Goal: Transaction & Acquisition: Purchase product/service

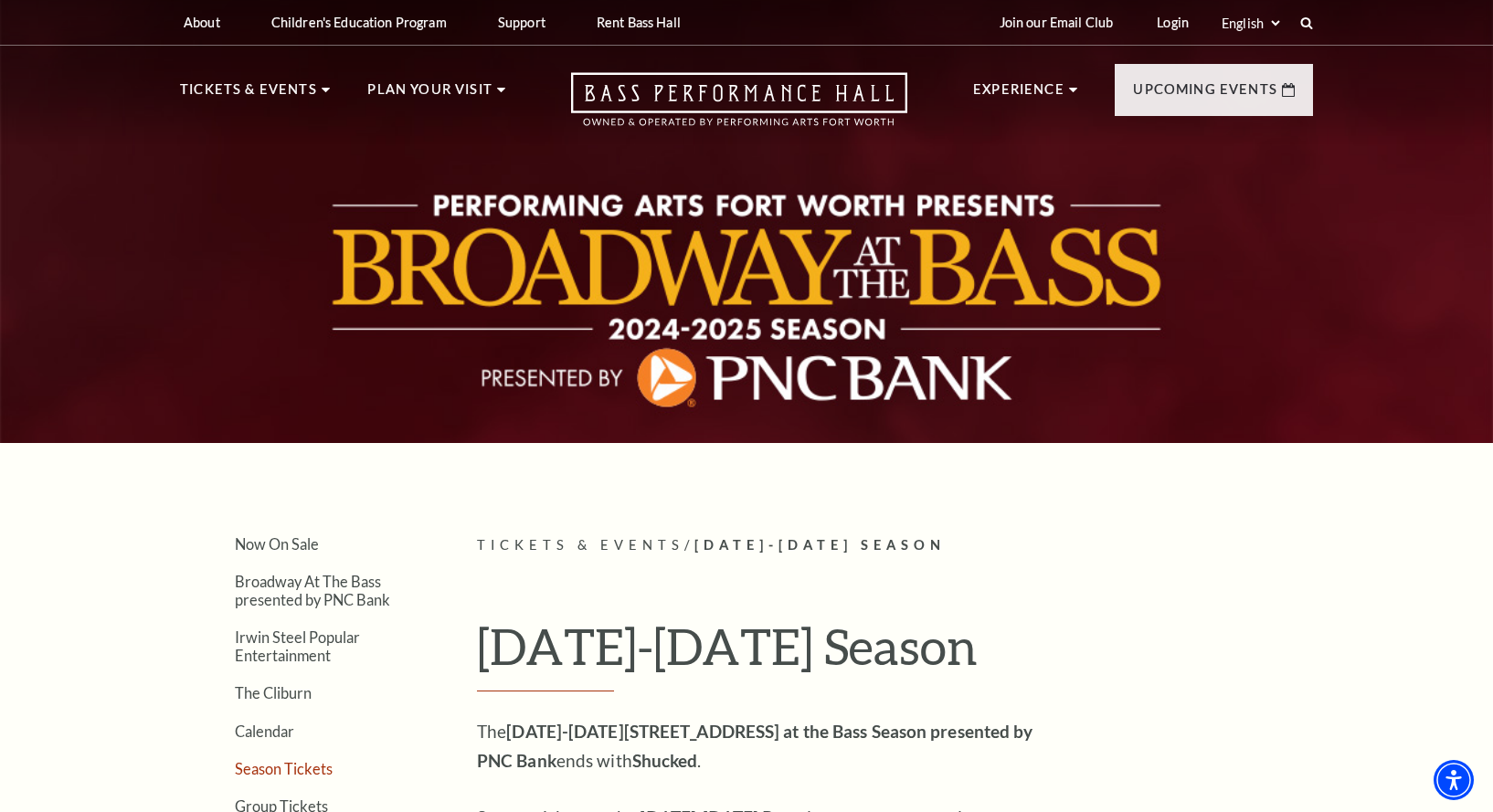
click at [284, 763] on link "Season Tickets" at bounding box center [283, 768] width 98 height 17
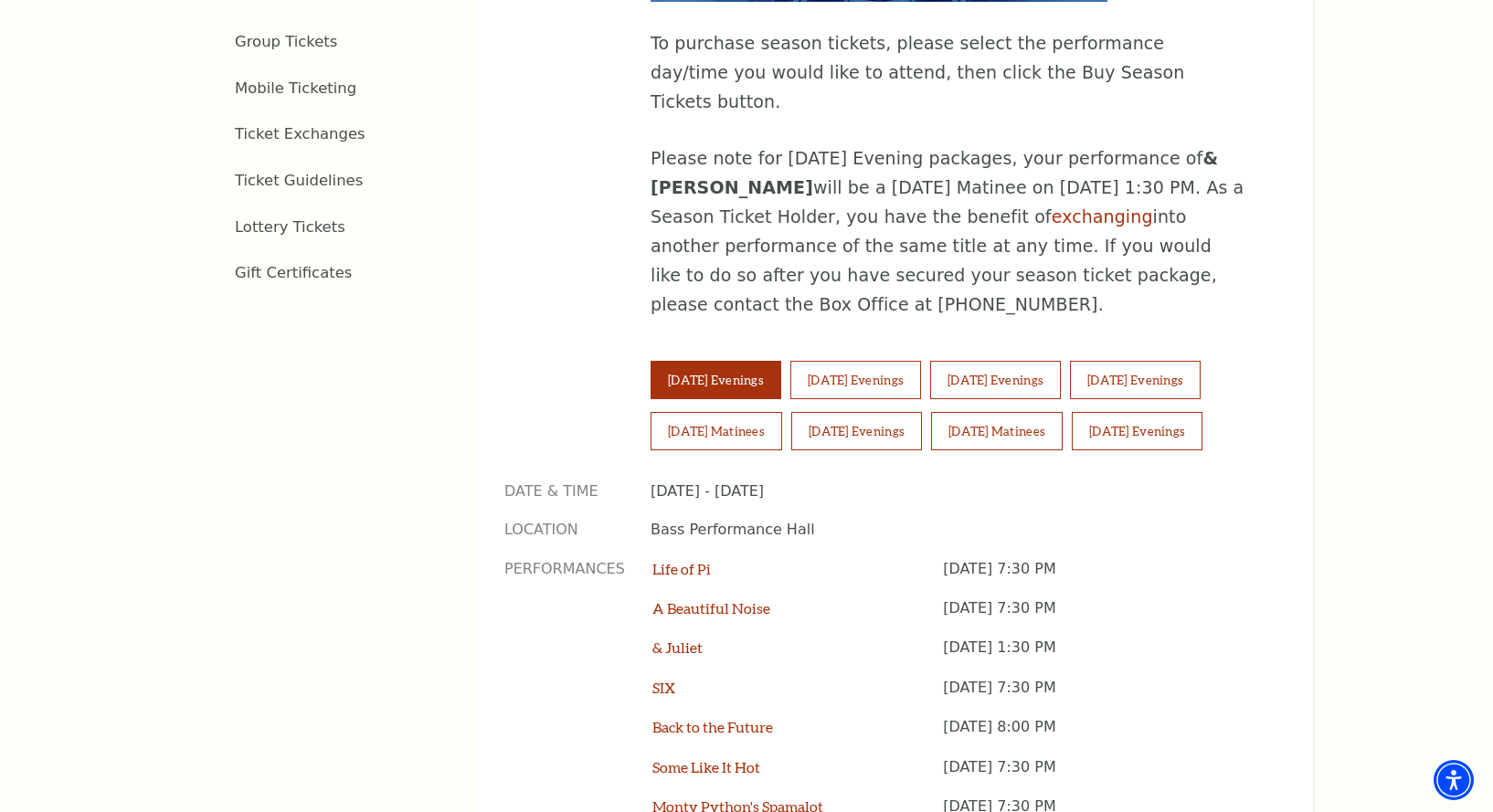
scroll to position [1110, 0]
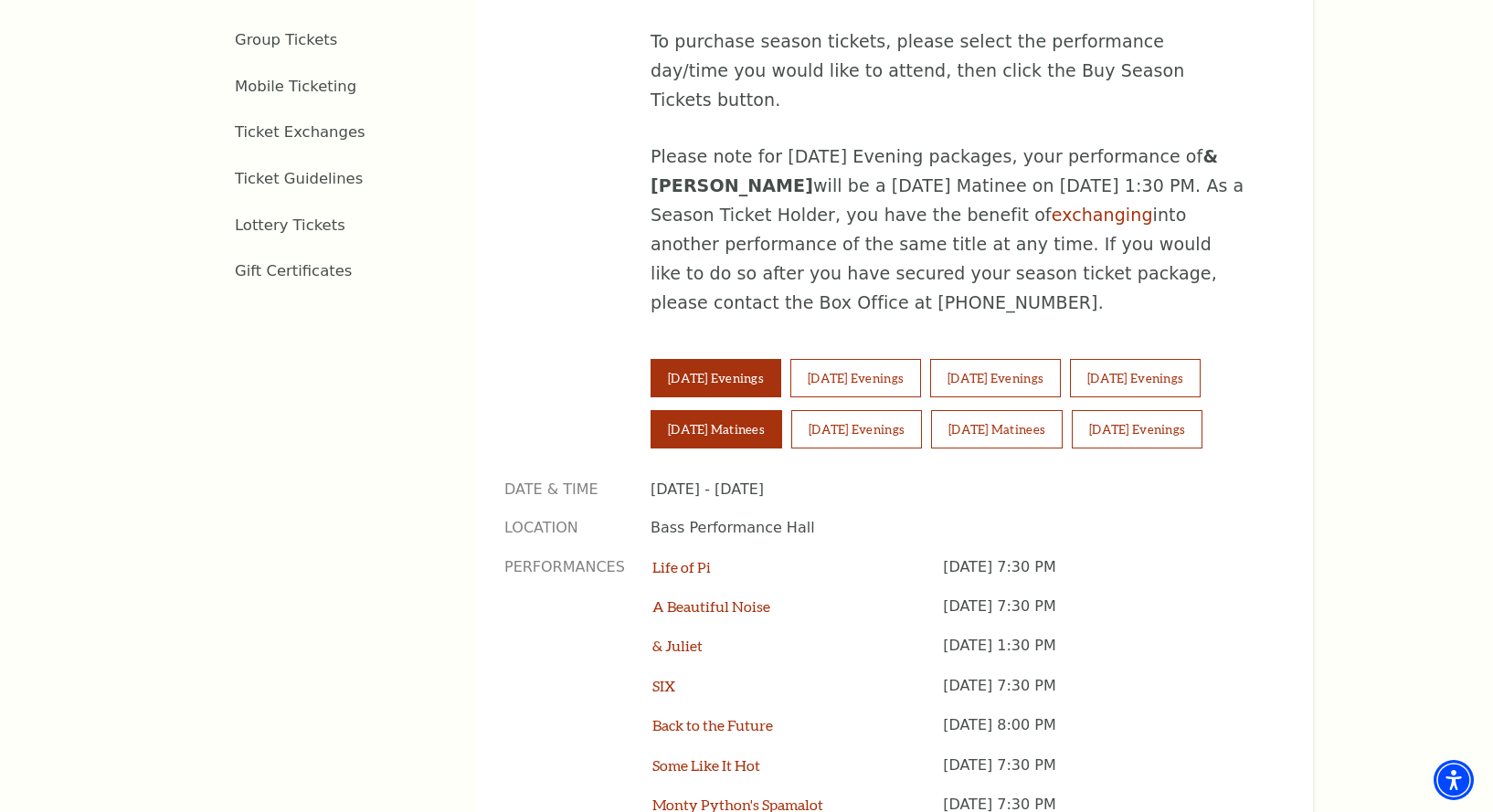
click at [747, 410] on button "Saturday Matinees" at bounding box center [717, 429] width 132 height 38
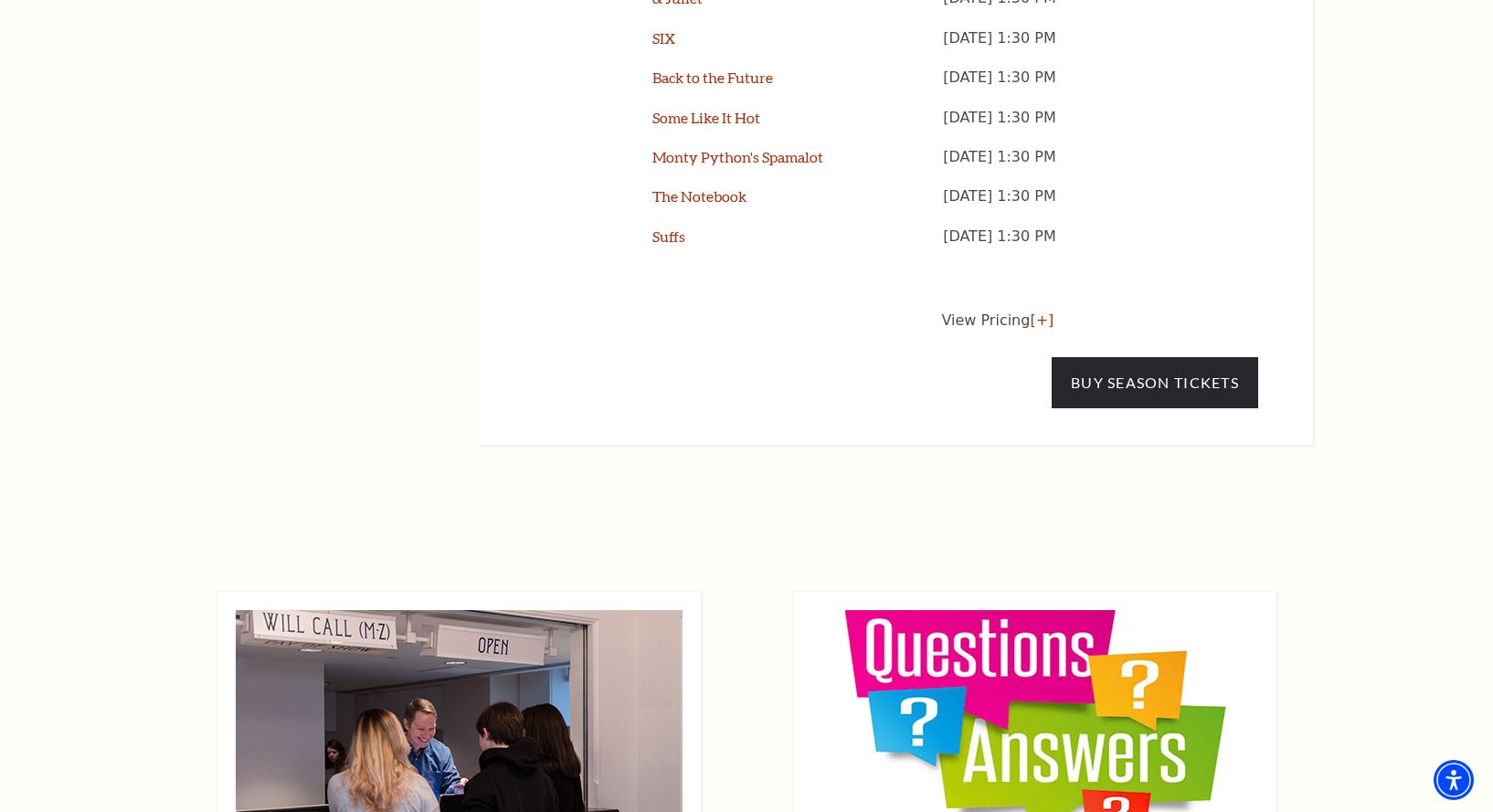
scroll to position [1751, 0]
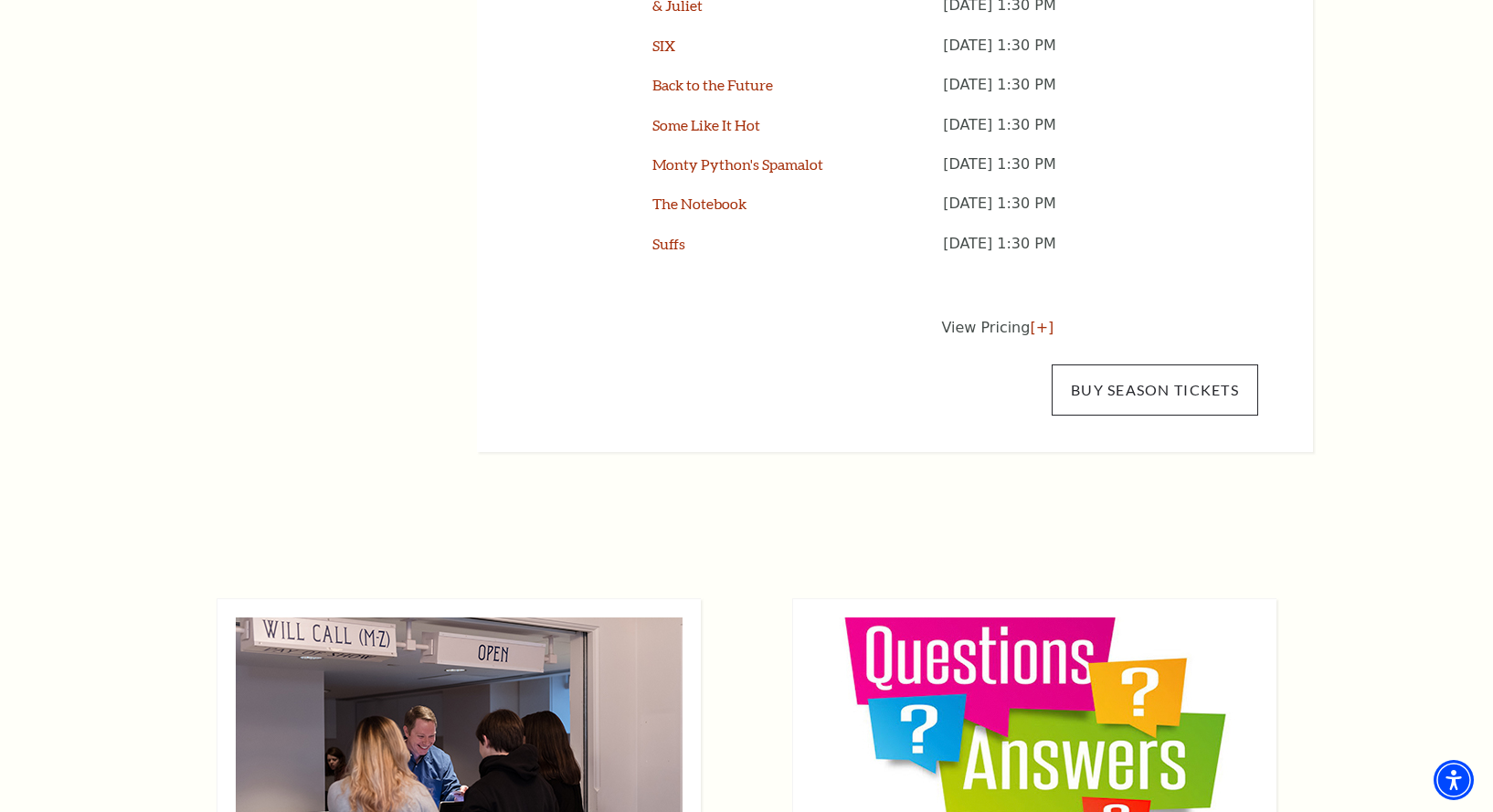
click at [1098, 364] on link "Buy Season Tickets" at bounding box center [1155, 389] width 207 height 51
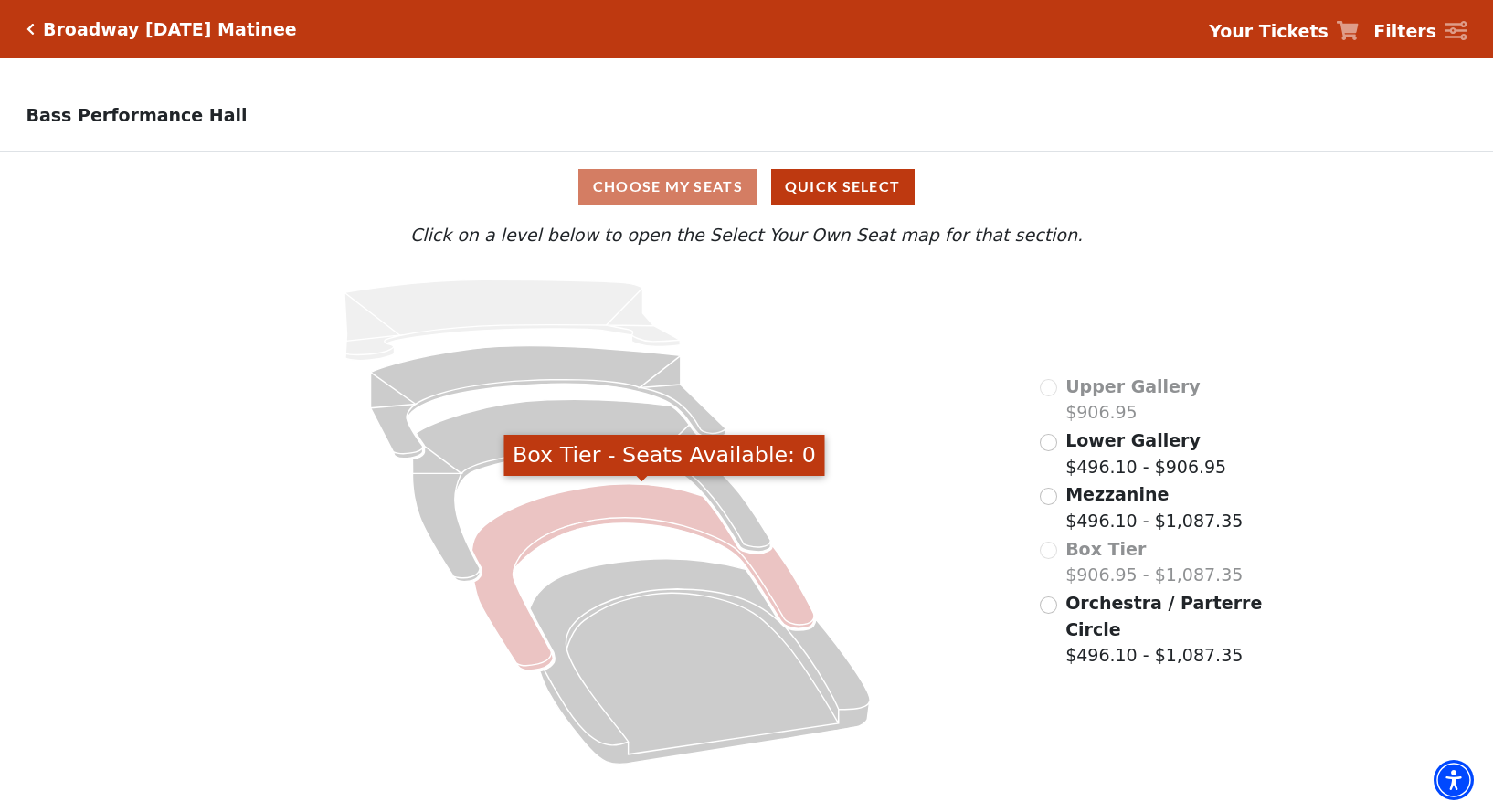
scroll to position [1, 0]
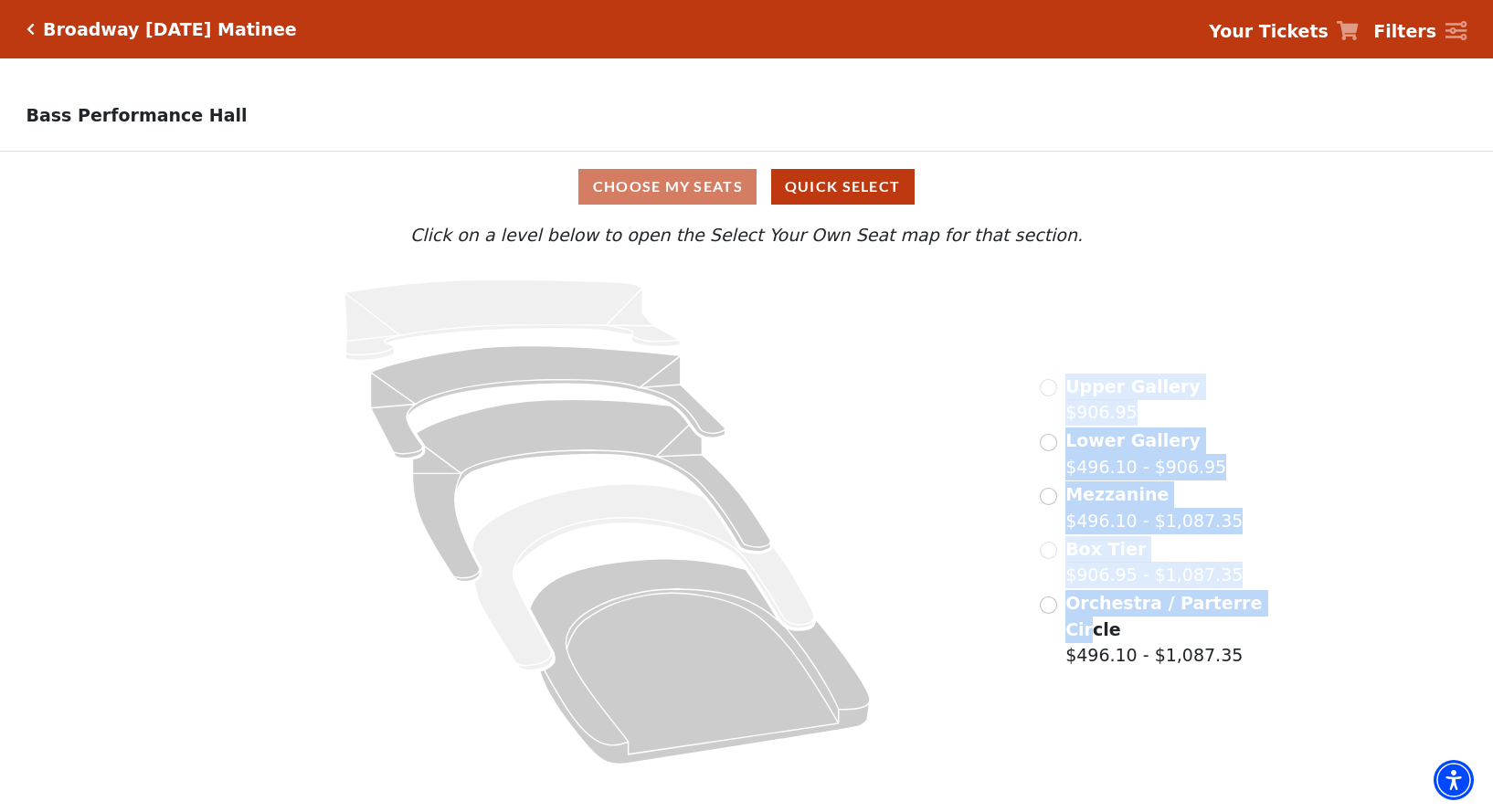
drag, startPoint x: 499, startPoint y: 594, endPoint x: 1069, endPoint y: 617, distance: 570.5
click at [1083, 623] on div "Upper Gallery $906.95 Lower Gallery $496.10 - $906.95 Mezzanine $496.10 - $1,08…" at bounding box center [746, 522] width 1121 height 514
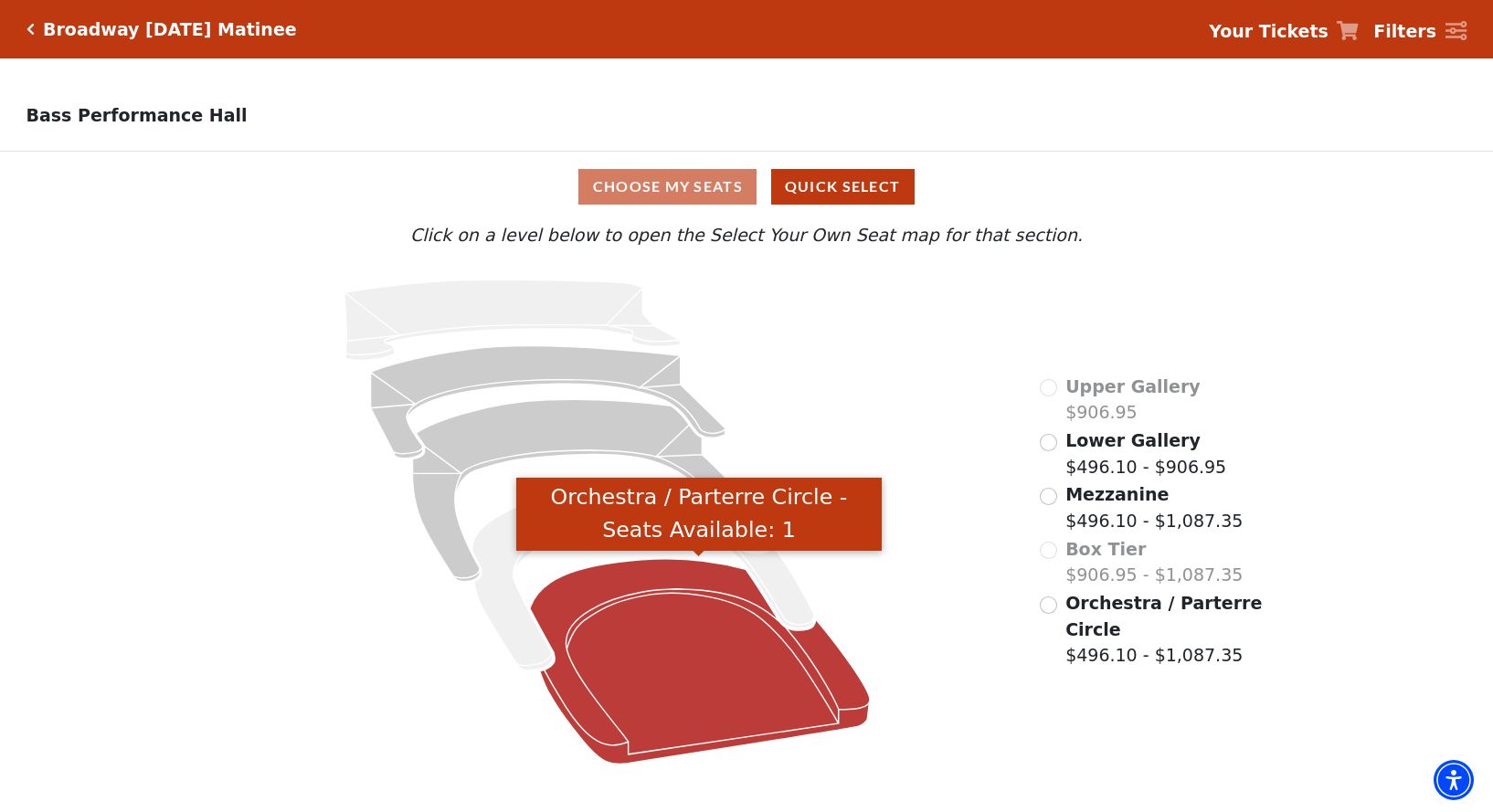
click at [594, 706] on icon "Orchestra / Parterre Circle - Seats Available: 1" at bounding box center [699, 660] width 340 height 204
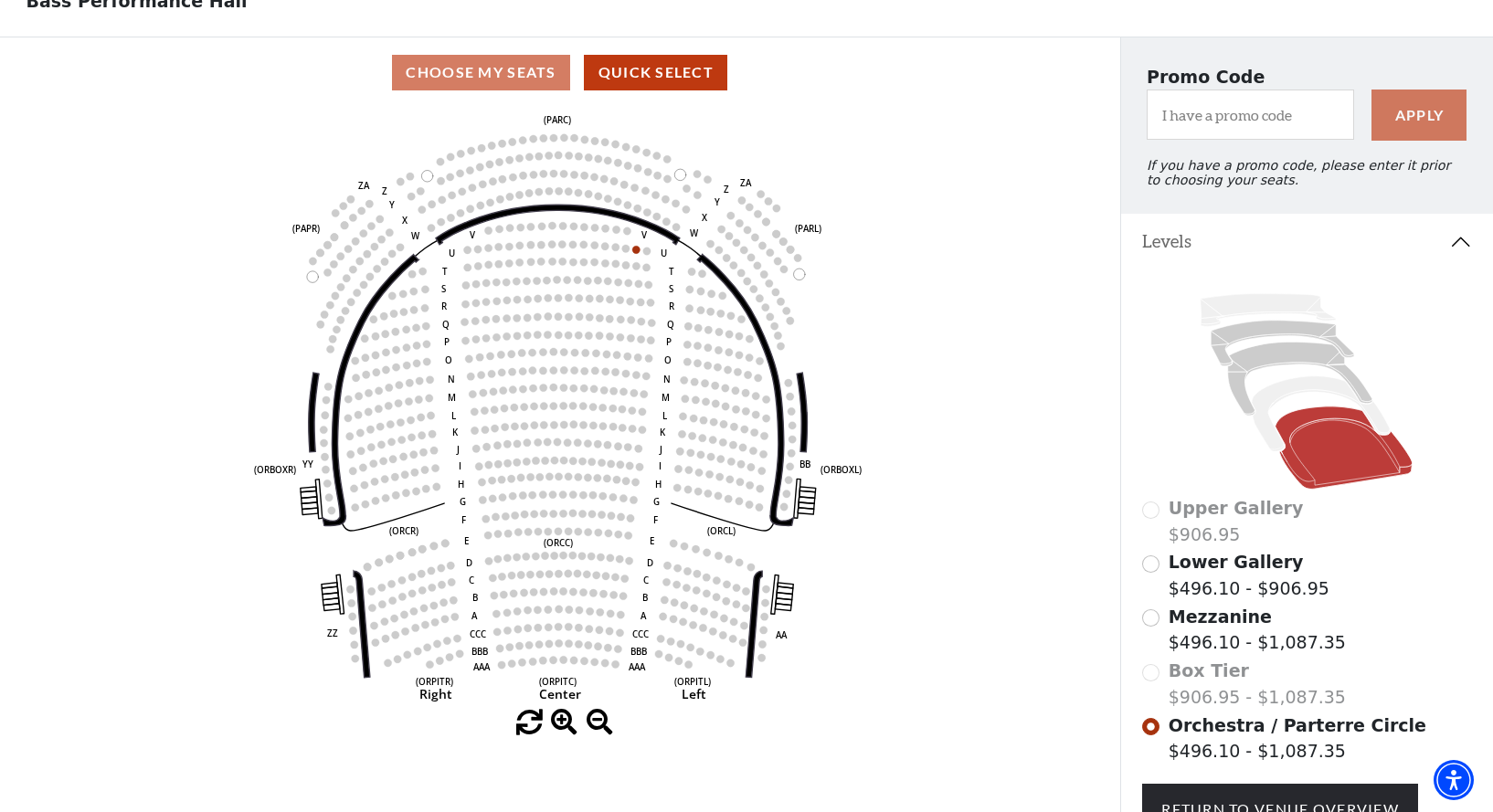
scroll to position [116, 0]
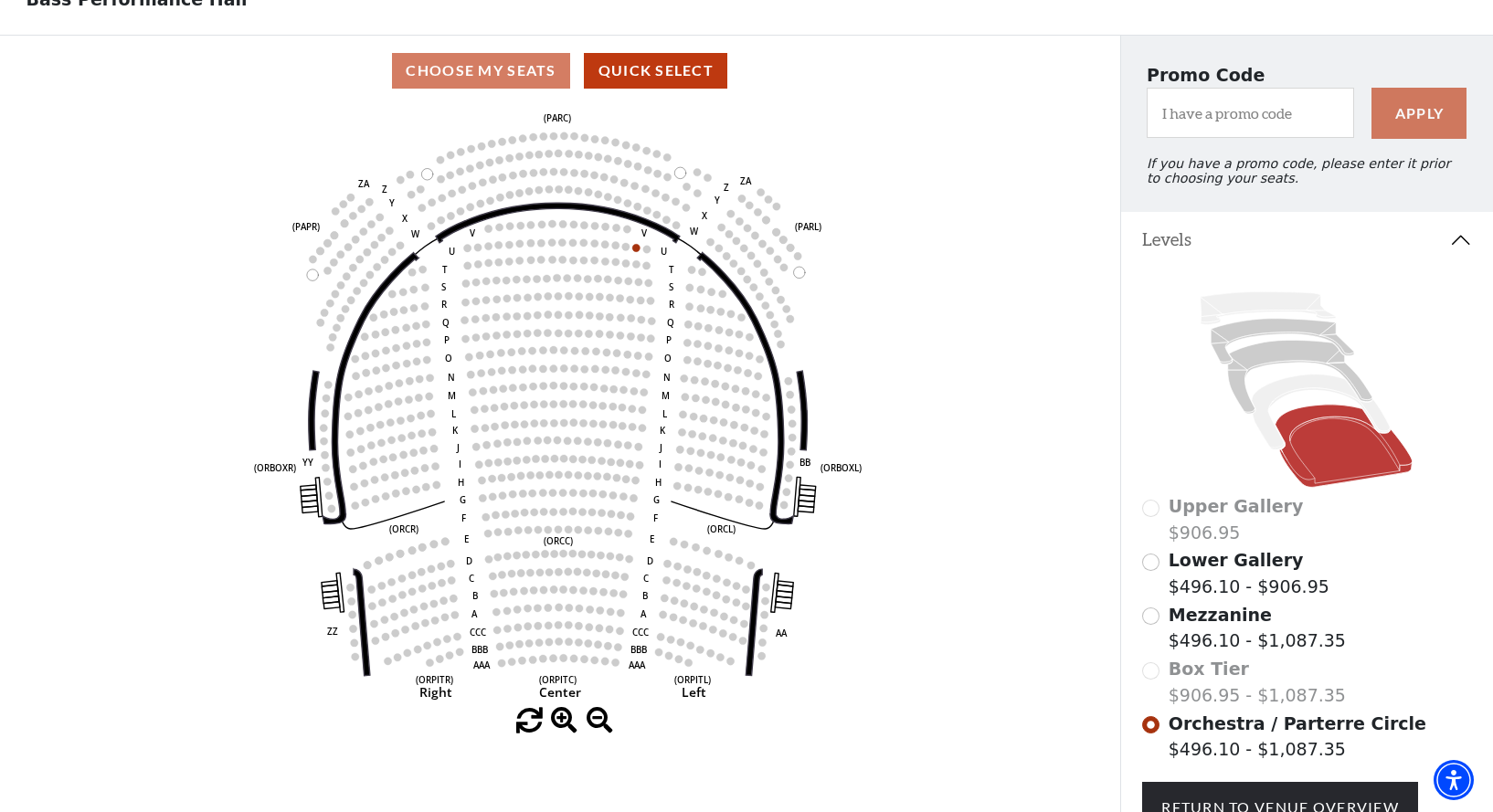
click at [433, 662] on circle at bounding box center [430, 661] width 7 height 7
click at [453, 655] on circle at bounding box center [449, 654] width 7 height 7
click at [1321, 754] on label "Orchestra / Parterre Circle $496.10 - $1,087.35" at bounding box center [1297, 736] width 257 height 52
click at [496, 71] on div "Choose My Seats Quick Select" at bounding box center [560, 71] width 1121 height 36
click at [536, 68] on div "Choose My Seats Quick Select" at bounding box center [560, 71] width 1121 height 36
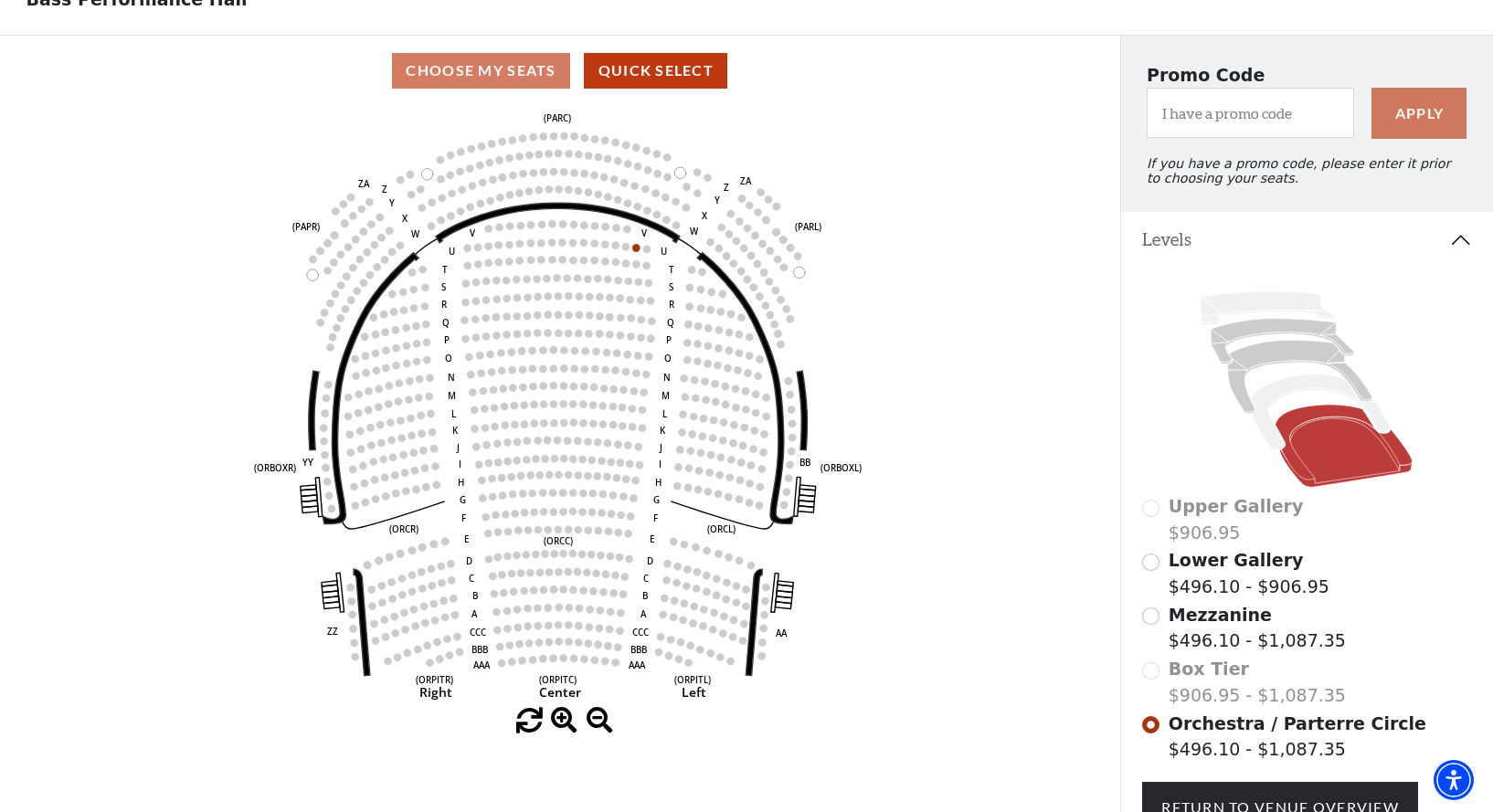
click at [460, 648] on circle at bounding box center [459, 650] width 7 height 7
click at [449, 654] on circle at bounding box center [449, 654] width 7 height 7
click at [444, 659] on icon "Left (ORPITL) Right (ORPITR) Center (ORPITC) ZZ AA YY BB ZA ZA (ORCL) (ORCR) (O…" at bounding box center [560, 406] width 1008 height 602
click at [457, 653] on circle at bounding box center [459, 650] width 7 height 7
click at [500, 663] on circle at bounding box center [501, 662] width 7 height 7
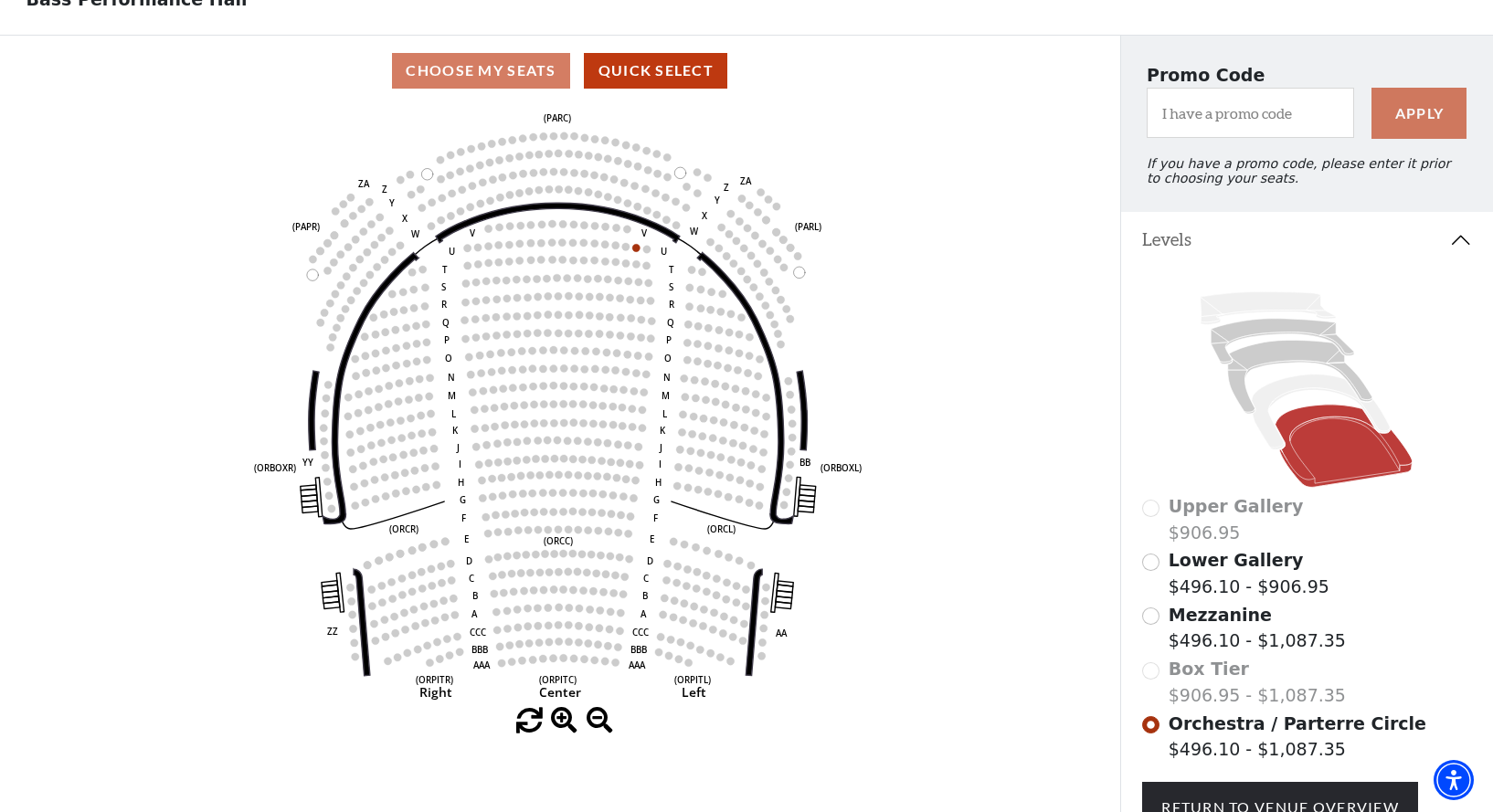
click at [447, 654] on circle at bounding box center [449, 654] width 7 height 7
click at [452, 652] on circle at bounding box center [449, 654] width 7 height 7
click at [497, 68] on div "Choose My Seats Quick Select" at bounding box center [560, 71] width 1121 height 36
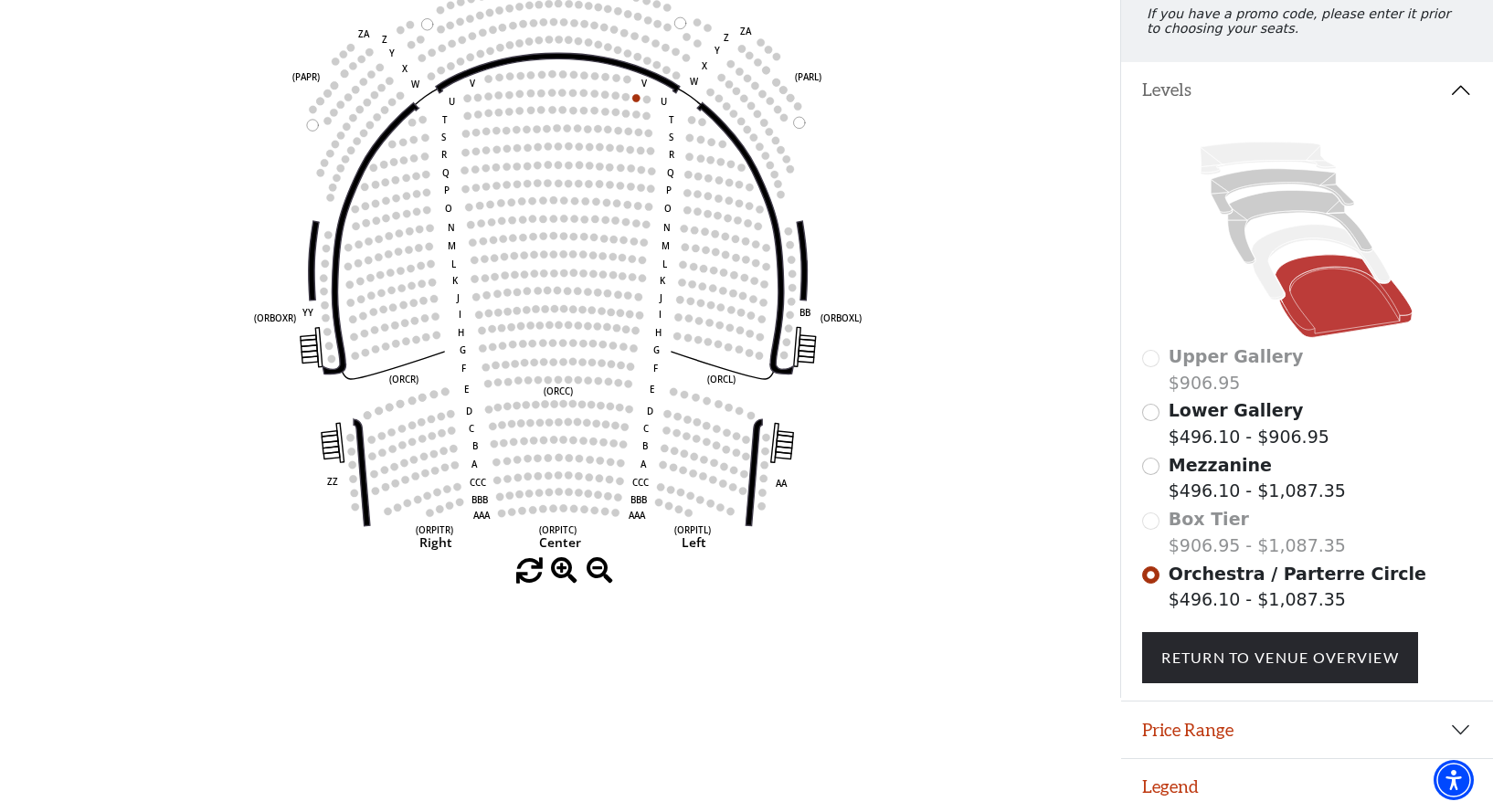
scroll to position [265, 0]
click at [1466, 727] on button "Price Range" at bounding box center [1307, 730] width 373 height 57
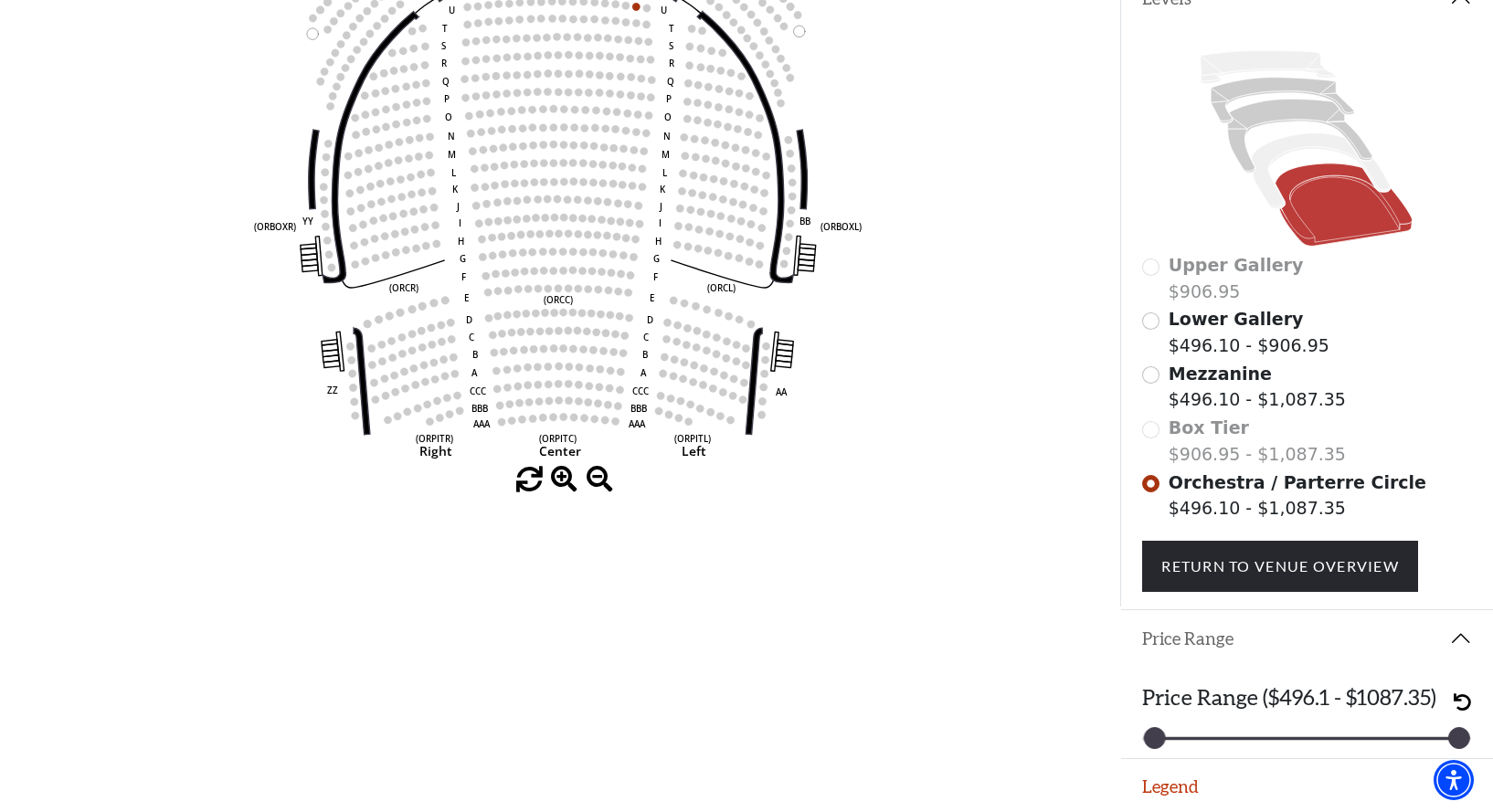
scroll to position [356, 0]
click at [1317, 731] on div "Price Range ($496.1 - $1087.35) 496 1087" at bounding box center [1307, 713] width 373 height 92
drag, startPoint x: 1405, startPoint y: 729, endPoint x: 1423, endPoint y: 717, distance: 21.6
click at [1409, 726] on div "Price Range ($496.1 - $1087.35) 496 1087" at bounding box center [1307, 713] width 373 height 92
